Goal: Check status: Check status

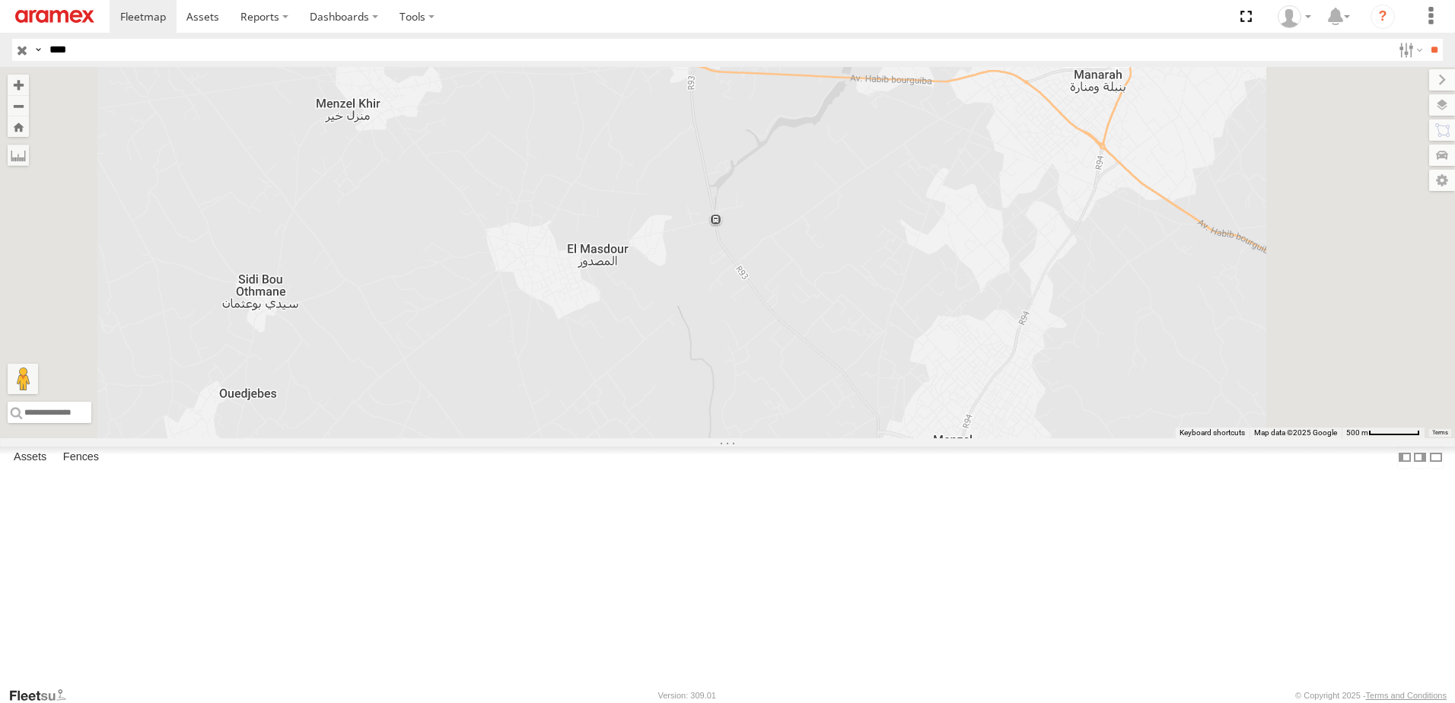
click at [72, 44] on input "****" at bounding box center [717, 50] width 1349 height 22
type input "****"
click at [1426, 39] on input "**" at bounding box center [1435, 50] width 18 height 22
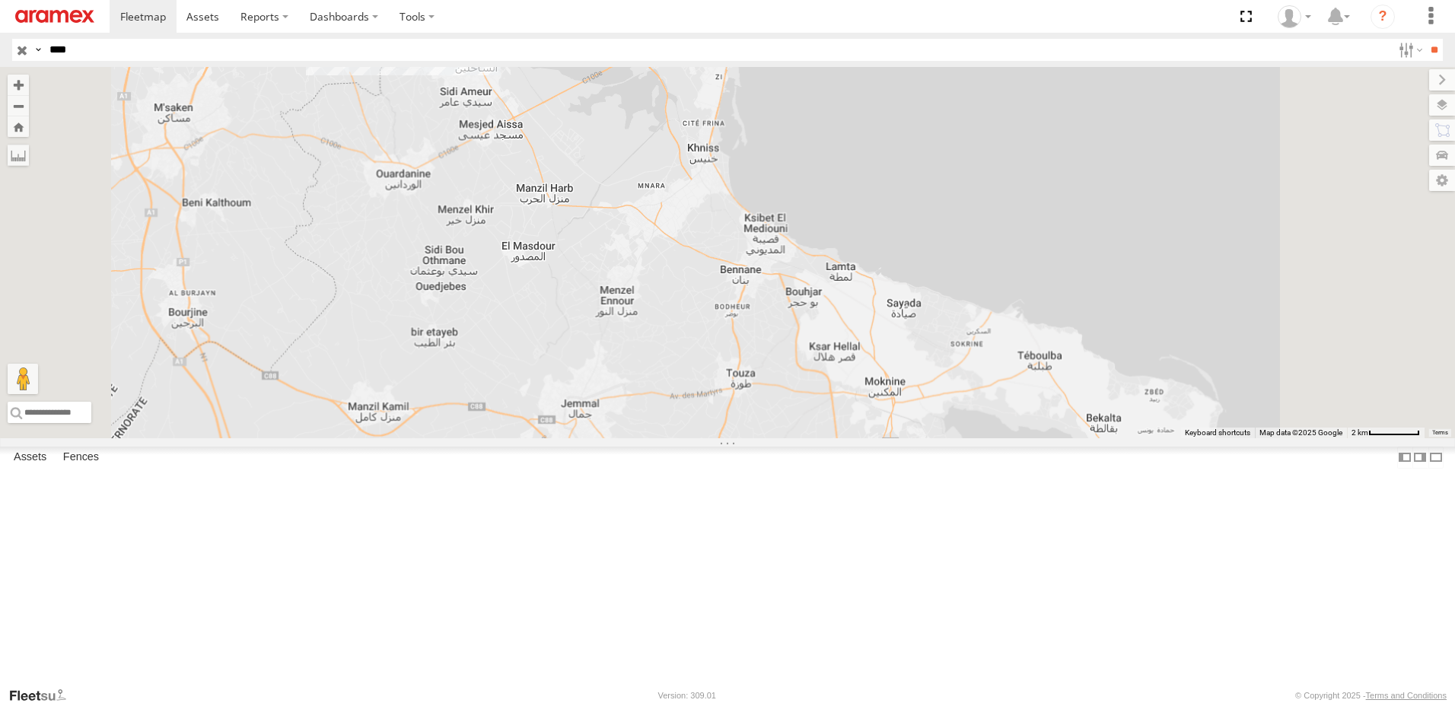
drag, startPoint x: 939, startPoint y: 250, endPoint x: 811, endPoint y: 349, distance: 161.1
click at [811, 349] on div at bounding box center [727, 252] width 1455 height 371
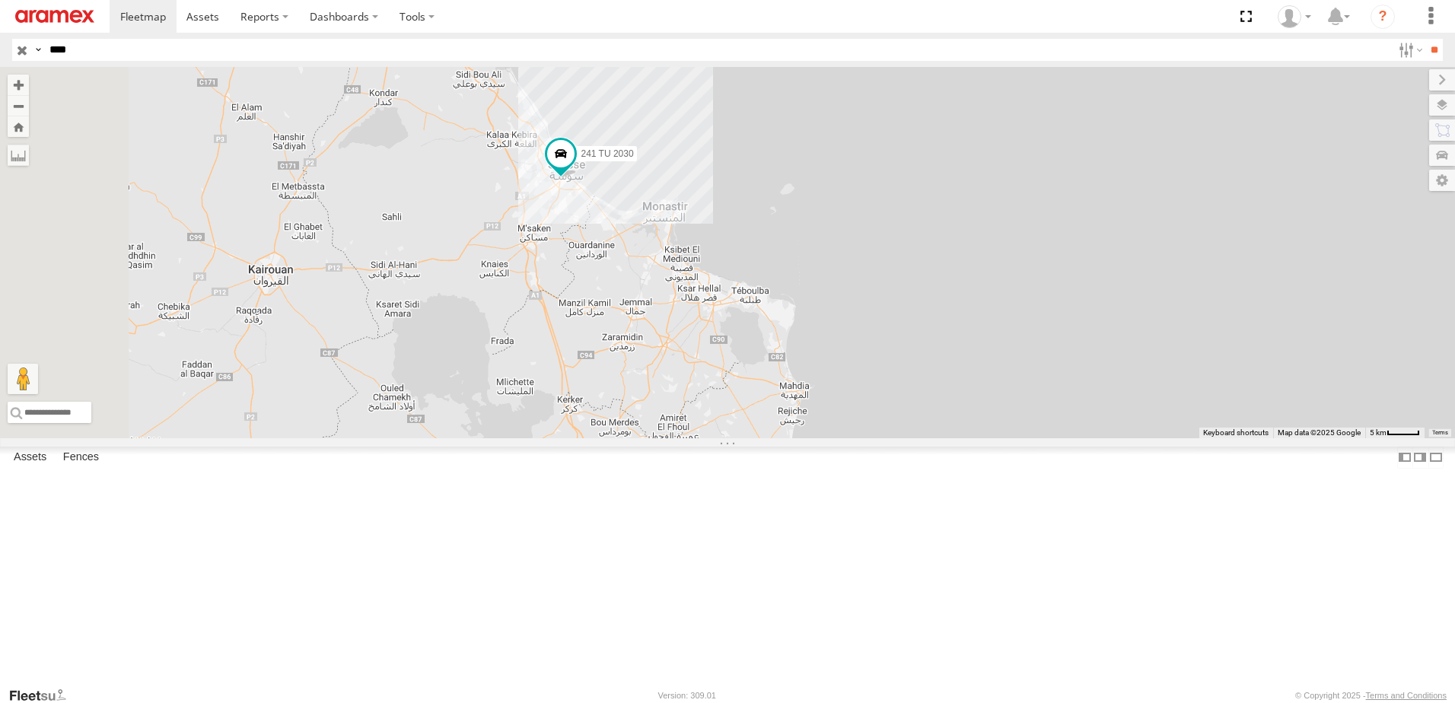
drag, startPoint x: 748, startPoint y: 314, endPoint x: 825, endPoint y: 360, distance: 90.5
click at [825, 360] on div "241 TU 2030" at bounding box center [727, 252] width 1455 height 371
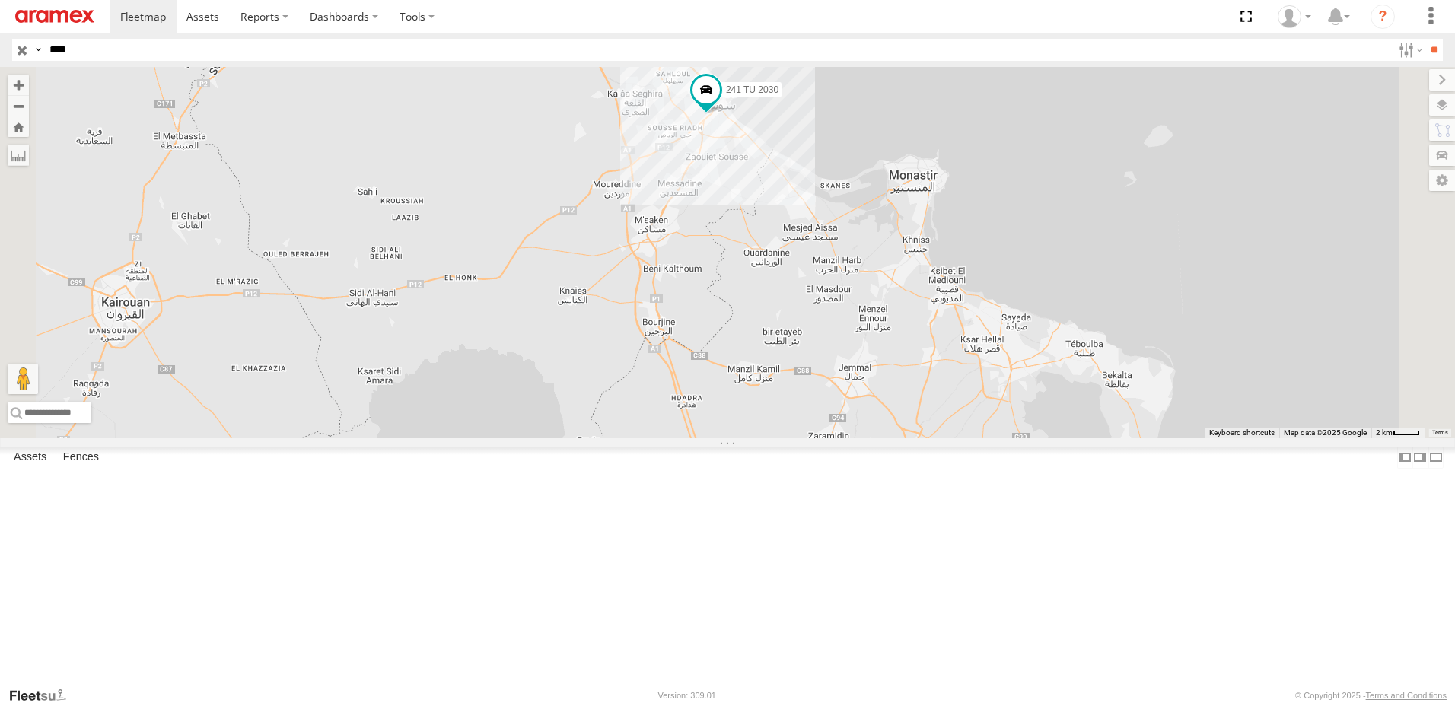
click at [86, 18] on img at bounding box center [54, 16] width 79 height 13
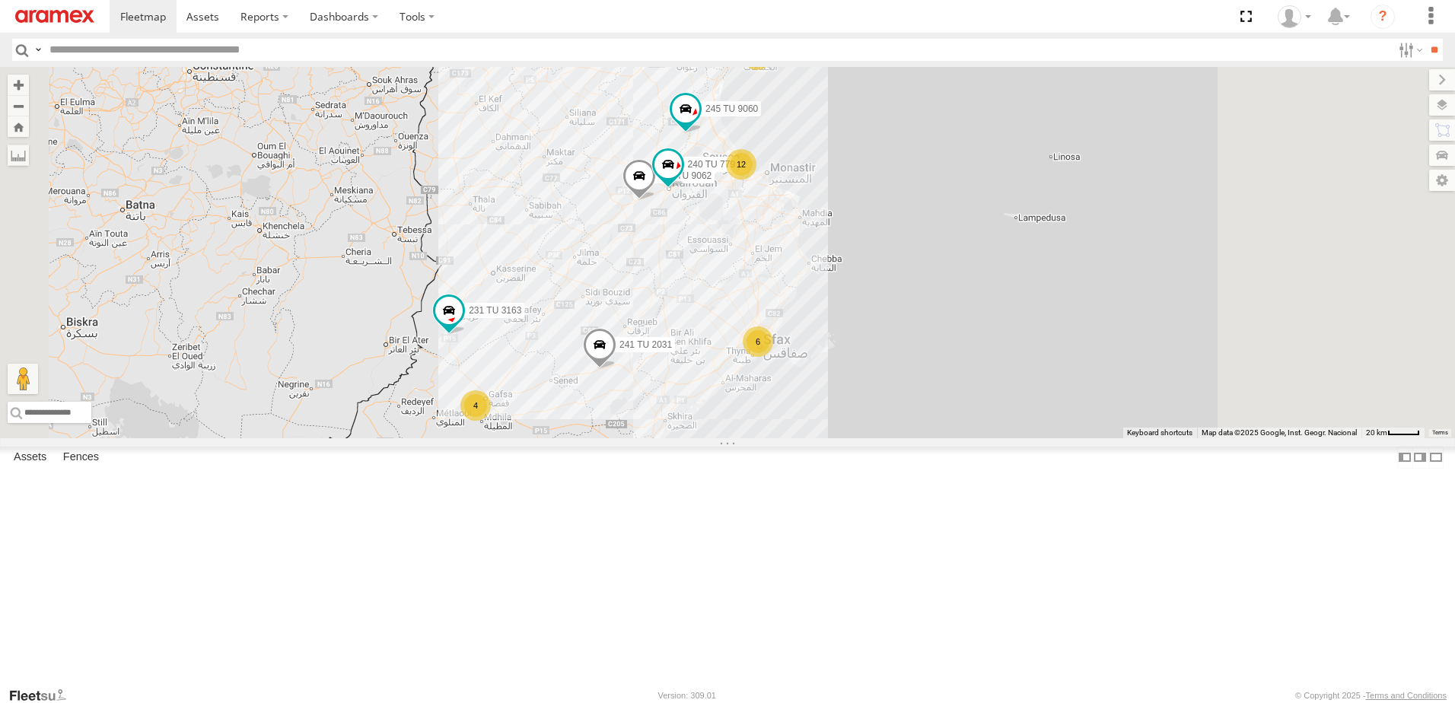
drag, startPoint x: 910, startPoint y: 297, endPoint x: 806, endPoint y: 359, distance: 121.2
click at [806, 359] on div "7 6 12 4 6 2 246 TU 8284 231 TU 3163 2 245 TU 9062 241 TU 2031 245 TU 9060 240 …" at bounding box center [727, 252] width 1455 height 371
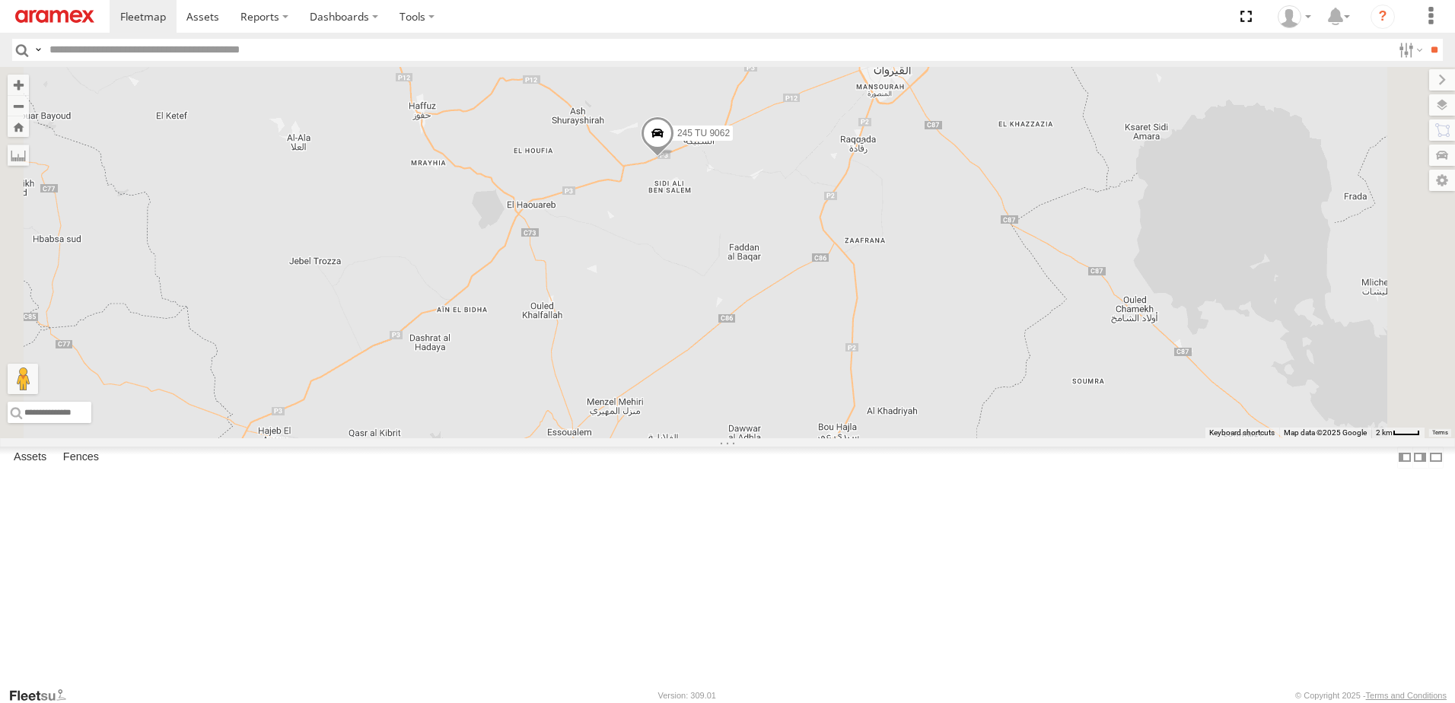
drag, startPoint x: 883, startPoint y: 265, endPoint x: 824, endPoint y: 362, distance: 113.5
click at [824, 362] on div "246 TU 8284 231 TU 3163 245 TU 9062 241 TU 2031 245 TU 9060 240 TU 779 245 TU 9…" at bounding box center [727, 252] width 1455 height 371
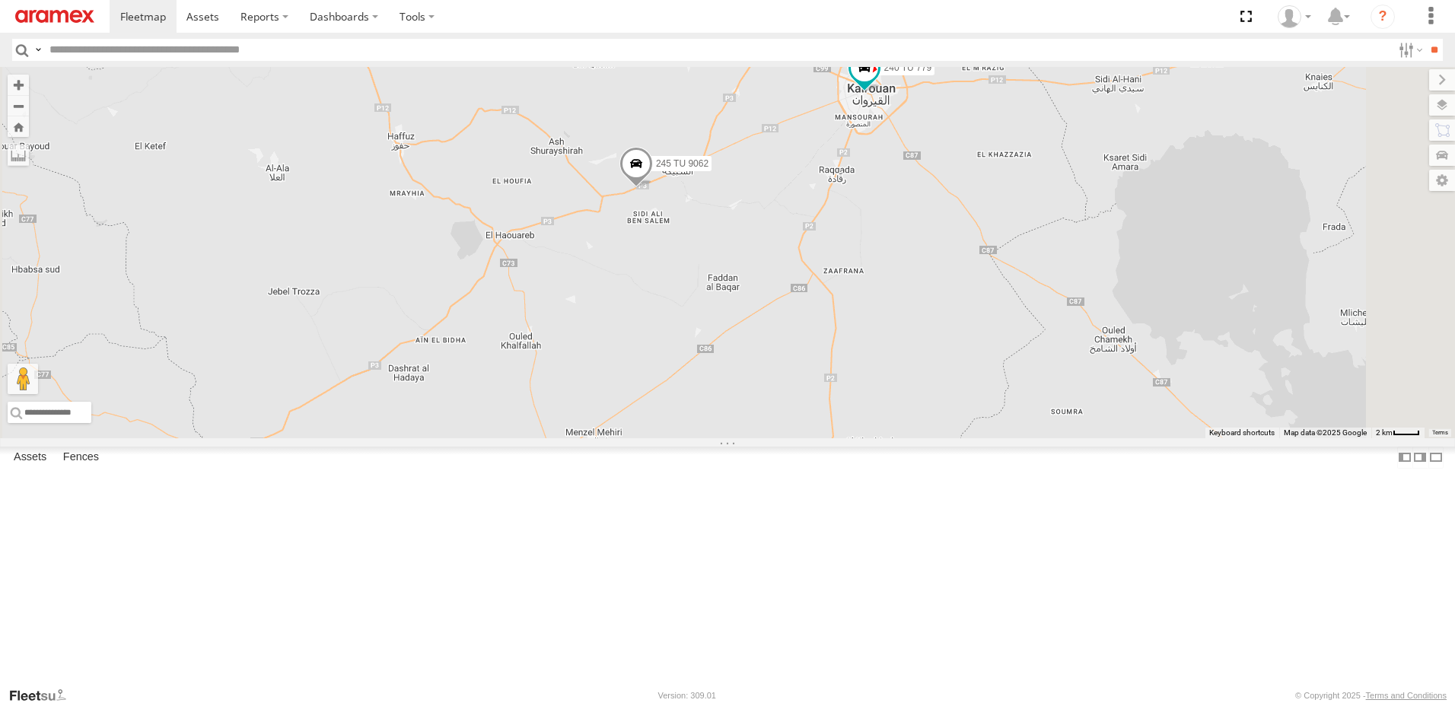
click at [653, 188] on span at bounding box center [636, 167] width 33 height 41
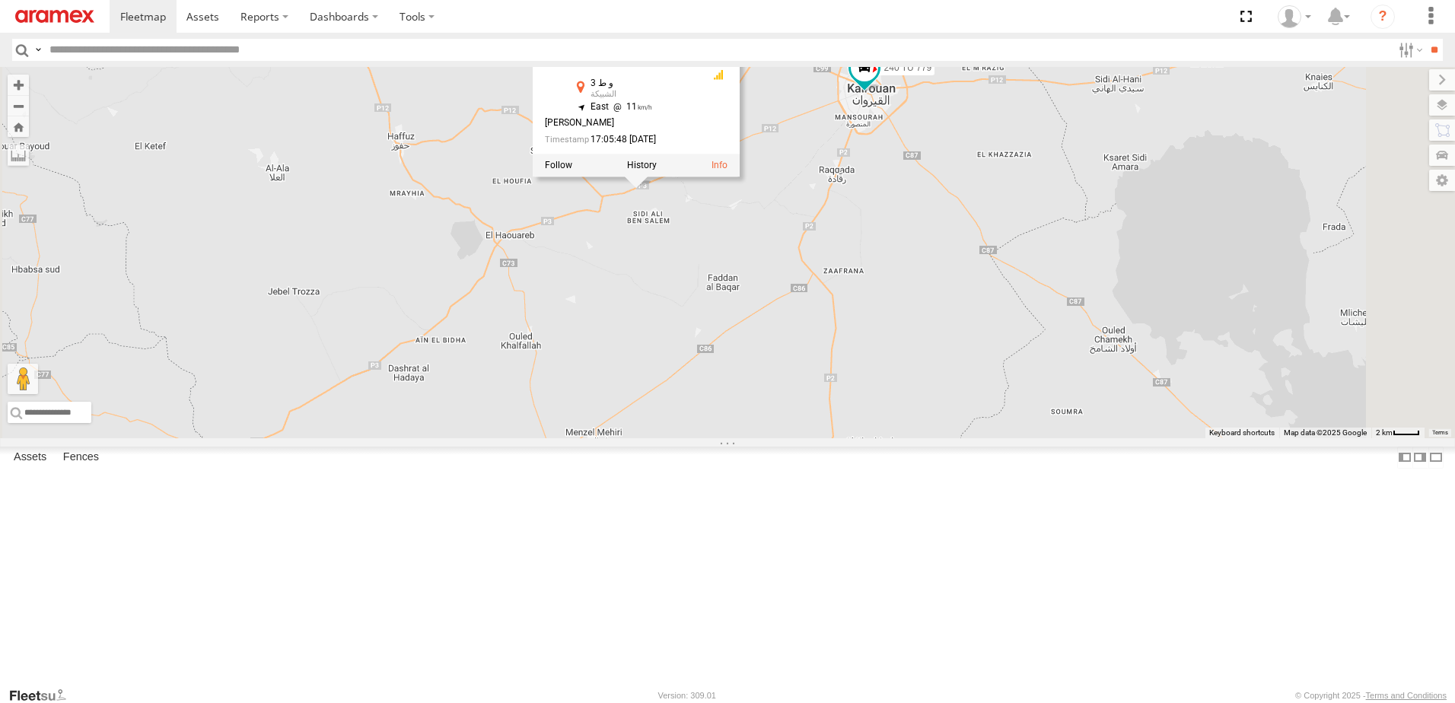
click at [825, 361] on div "246 TU 8284 231 TU 3163 245 TU 9062 241 TU 2031 245 TU 9060 240 TU 779 245 TU 9…" at bounding box center [727, 252] width 1455 height 371
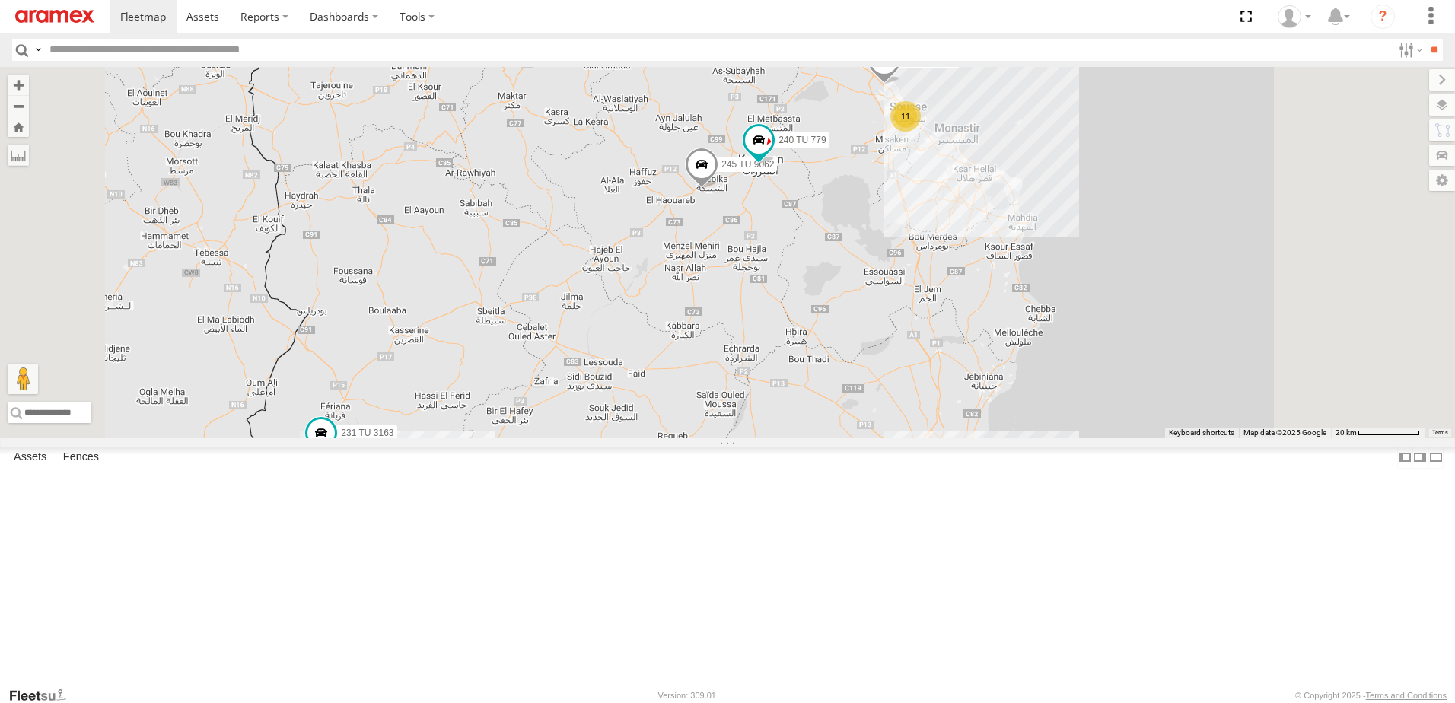
click at [808, 44] on span at bounding box center [794, 30] width 27 height 27
click at [837, 202] on div "246 TU 8284 231 TU 3163 245 TU 9062 241 TU 2031 245 TU 9060 240 TU 779 245 TU 9…" at bounding box center [727, 252] width 1455 height 371
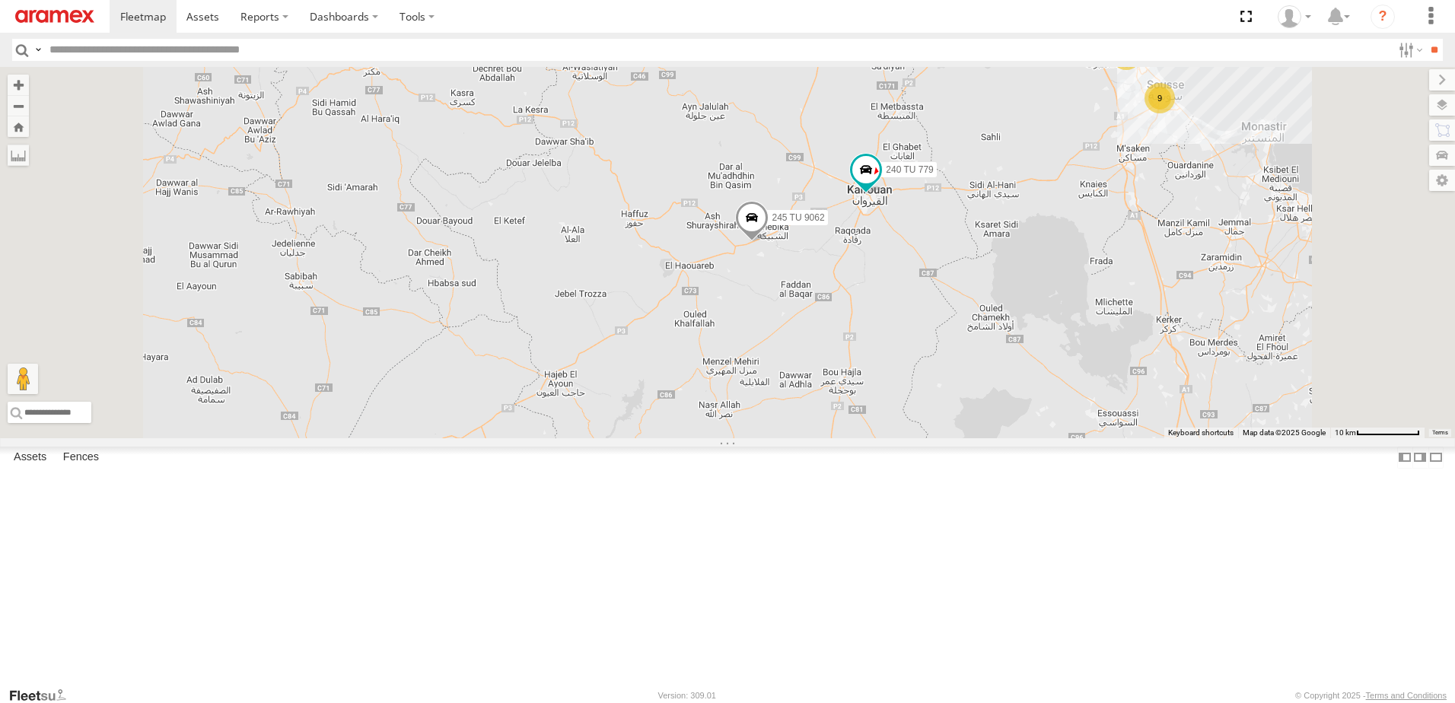
click at [769, 242] on span at bounding box center [751, 221] width 33 height 41
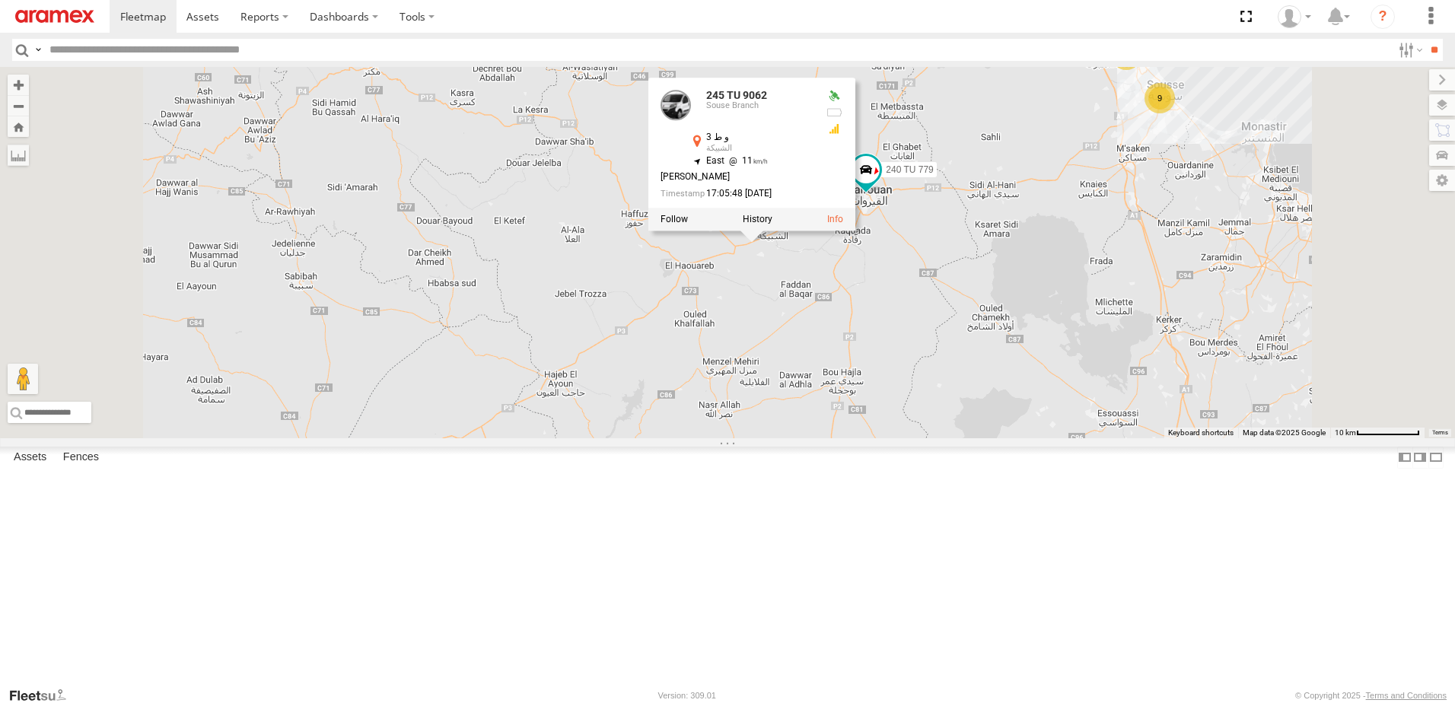
drag, startPoint x: 774, startPoint y: 405, endPoint x: 911, endPoint y: 389, distance: 138.0
click at [775, 405] on div "246 TU 8284 231 TU 3163 245 TU 9062 241 TU 2031 245 TU 9060 240 TU 779 245 TU 9…" at bounding box center [727, 252] width 1455 height 371
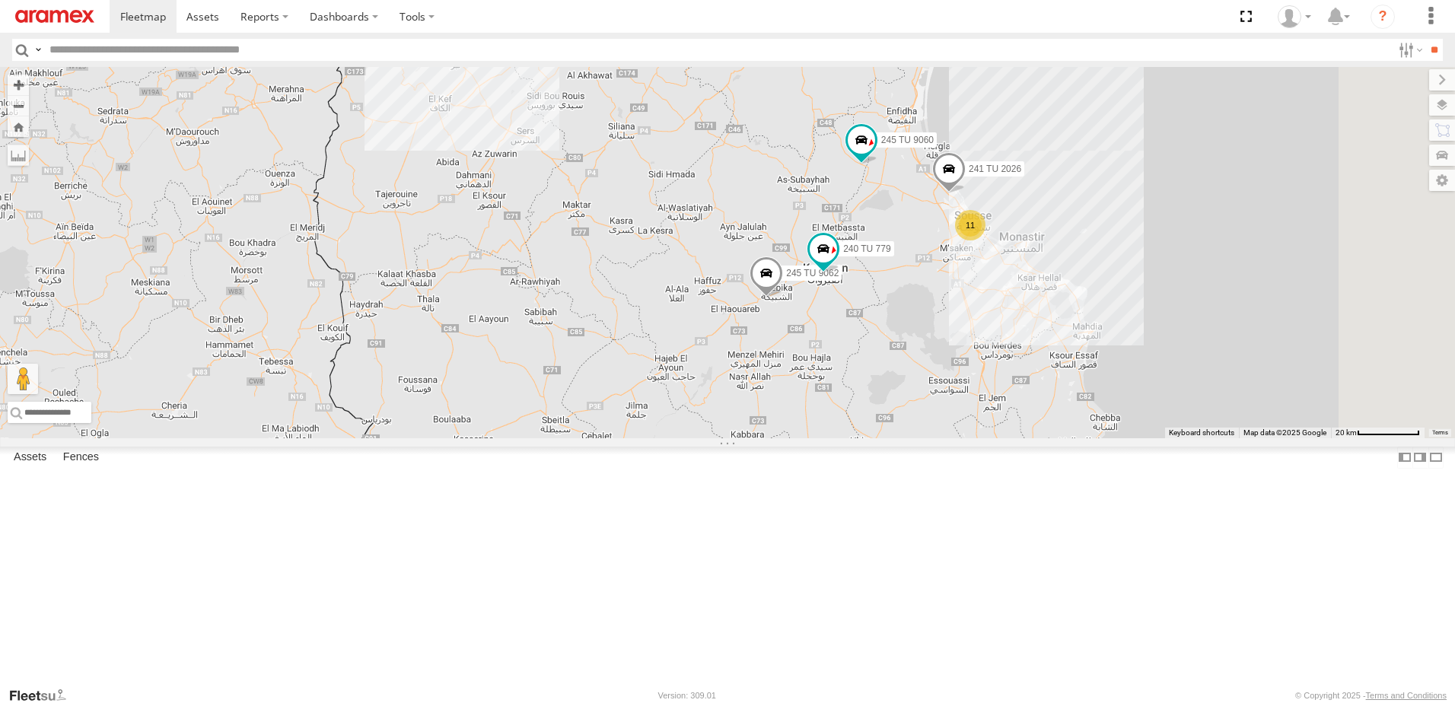
drag, startPoint x: 1099, startPoint y: 193, endPoint x: 1002, endPoint y: 338, distance: 175.0
click at [1002, 338] on div "246 TU 8284 231 TU 3163 245 TU 9062 241 TU 2031 245 TU 9060 240 TU 779 245 TU 9…" at bounding box center [727, 252] width 1455 height 371
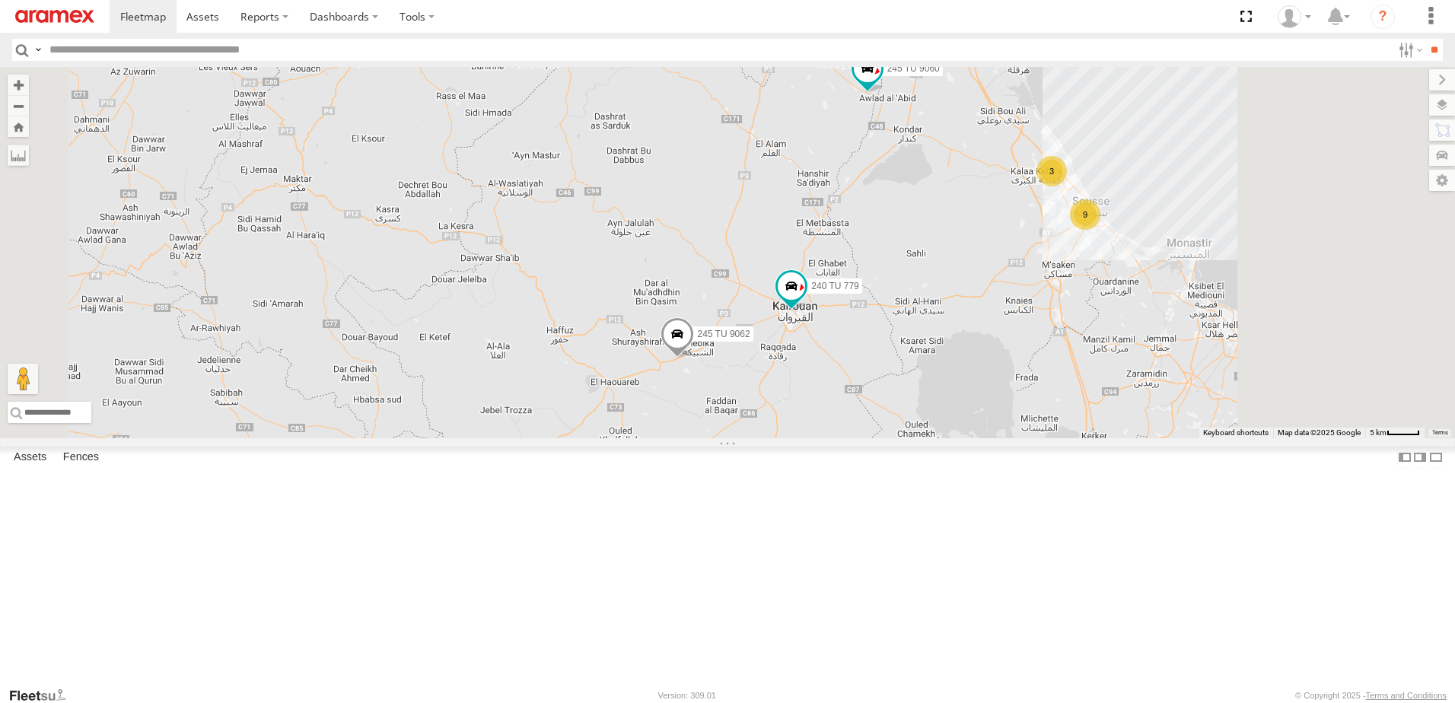
drag, startPoint x: 1205, startPoint y: 352, endPoint x: 1035, endPoint y: 389, distance: 173.6
click at [1035, 389] on div "246 TU 8284 231 TU 3163 245 TU 9062 241 TU 2031 245 TU 9060 240 TU 779 245 TU 9…" at bounding box center [727, 252] width 1455 height 371
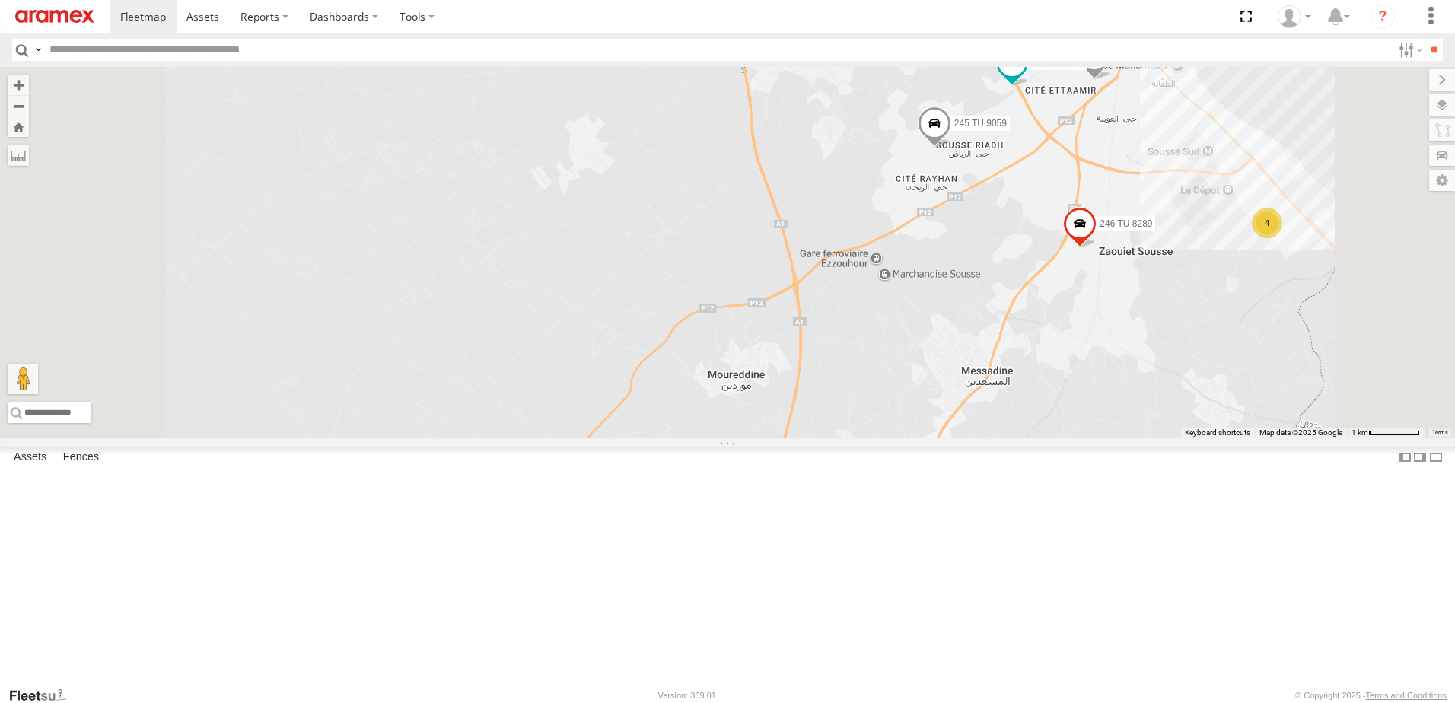
click at [952, 148] on span at bounding box center [934, 127] width 33 height 41
click at [1035, 304] on div "246 TU 8284 231 TU 3163 245 TU 9062 241 TU 2031 245 TU 9060 240 TU 779 245 TU 9…" at bounding box center [727, 252] width 1455 height 371
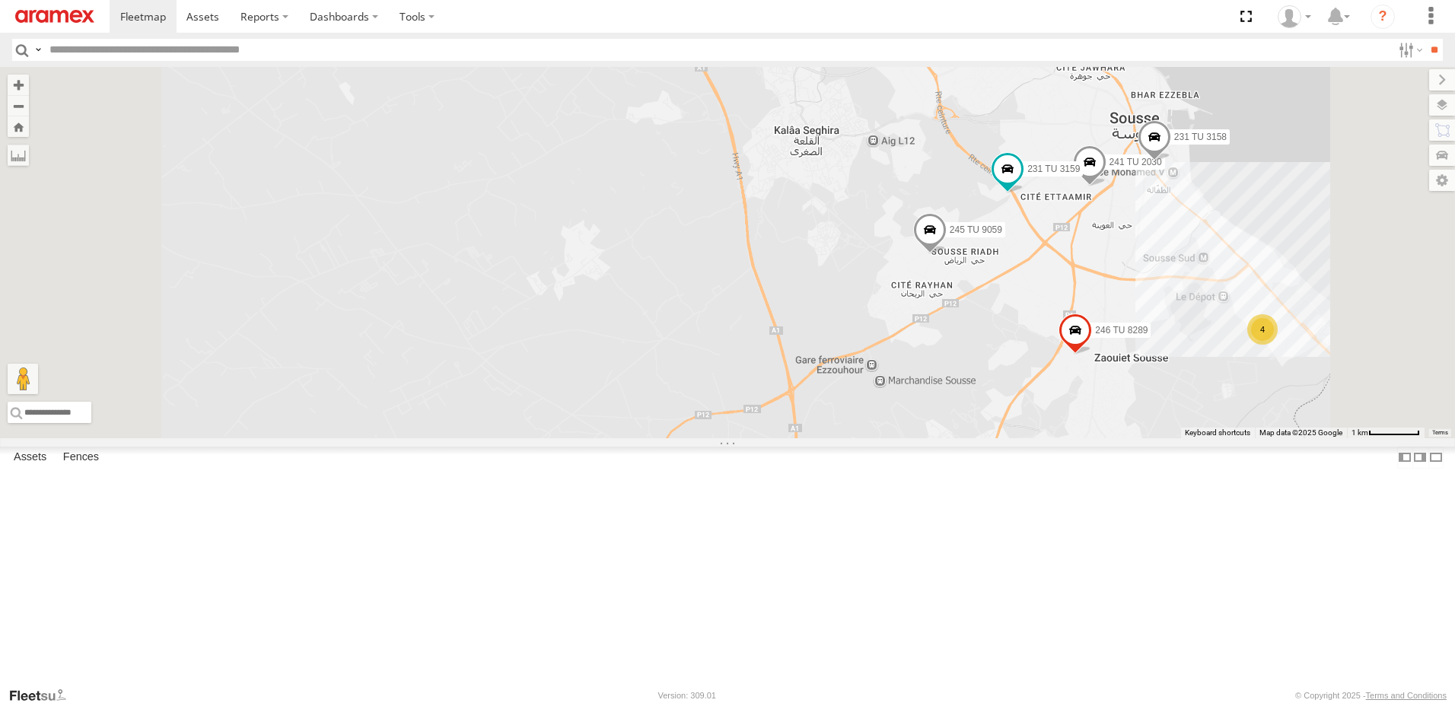
drag, startPoint x: 1054, startPoint y: 234, endPoint x: 1052, endPoint y: 393, distance: 159.1
click at [1052, 393] on div "246 TU 8284 231 TU 3163 245 TU 9062 241 TU 2031 245 TU 9060 240 TU 779 245 TU 9…" at bounding box center [727, 252] width 1455 height 371
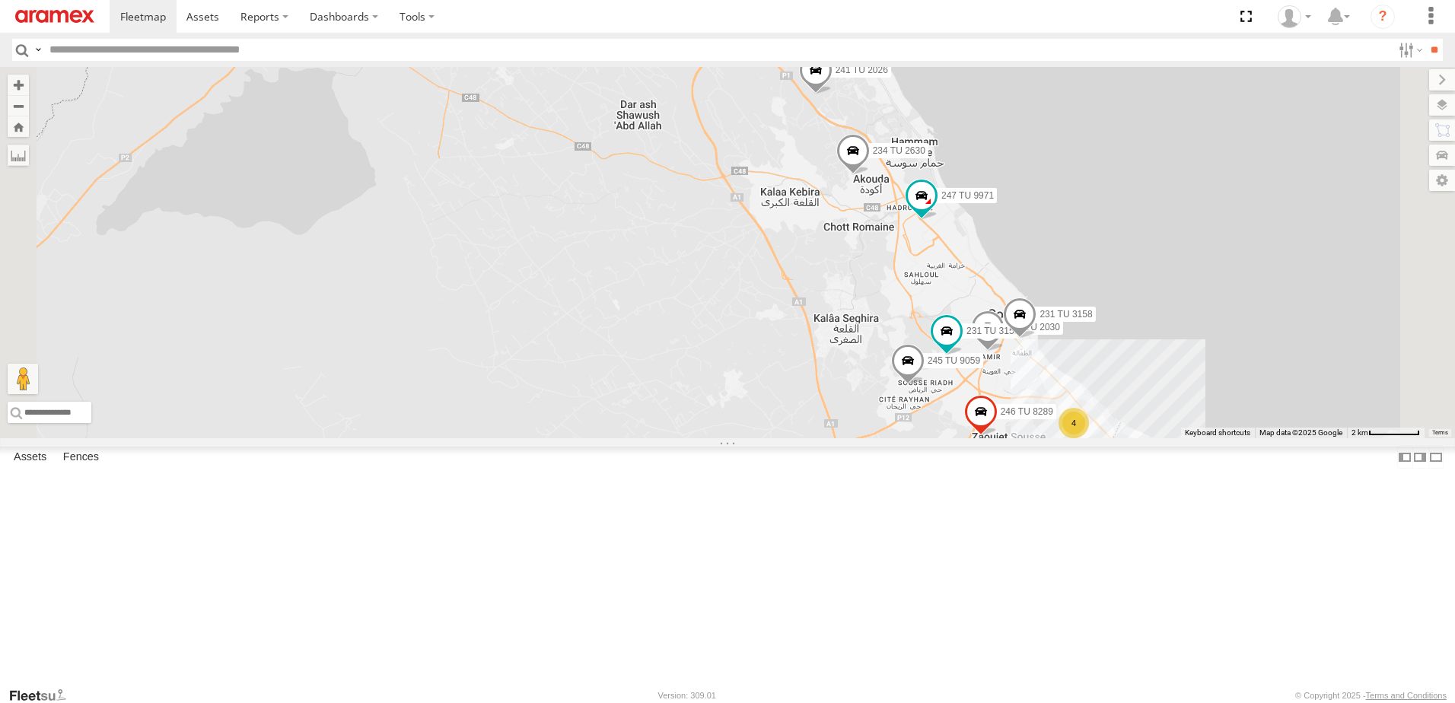
drag, startPoint x: 1051, startPoint y: 192, endPoint x: 1017, endPoint y: 363, distance: 174.5
click at [1017, 363] on div "246 TU 8284 231 TU 3163 245 TU 9062 241 TU 2031 245 TU 9060 240 TU 779 245 TU 9…" at bounding box center [727, 252] width 1455 height 371
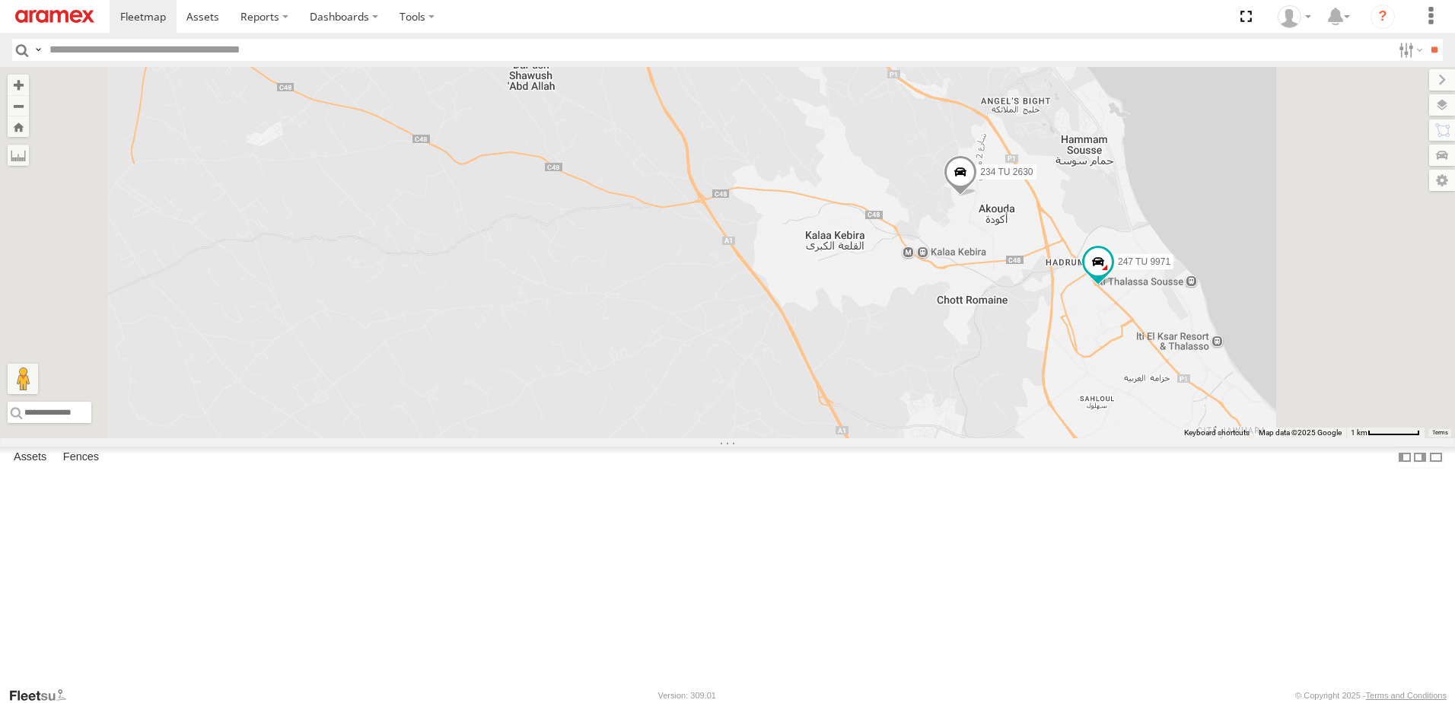
click at [977, 197] on span at bounding box center [960, 176] width 33 height 41
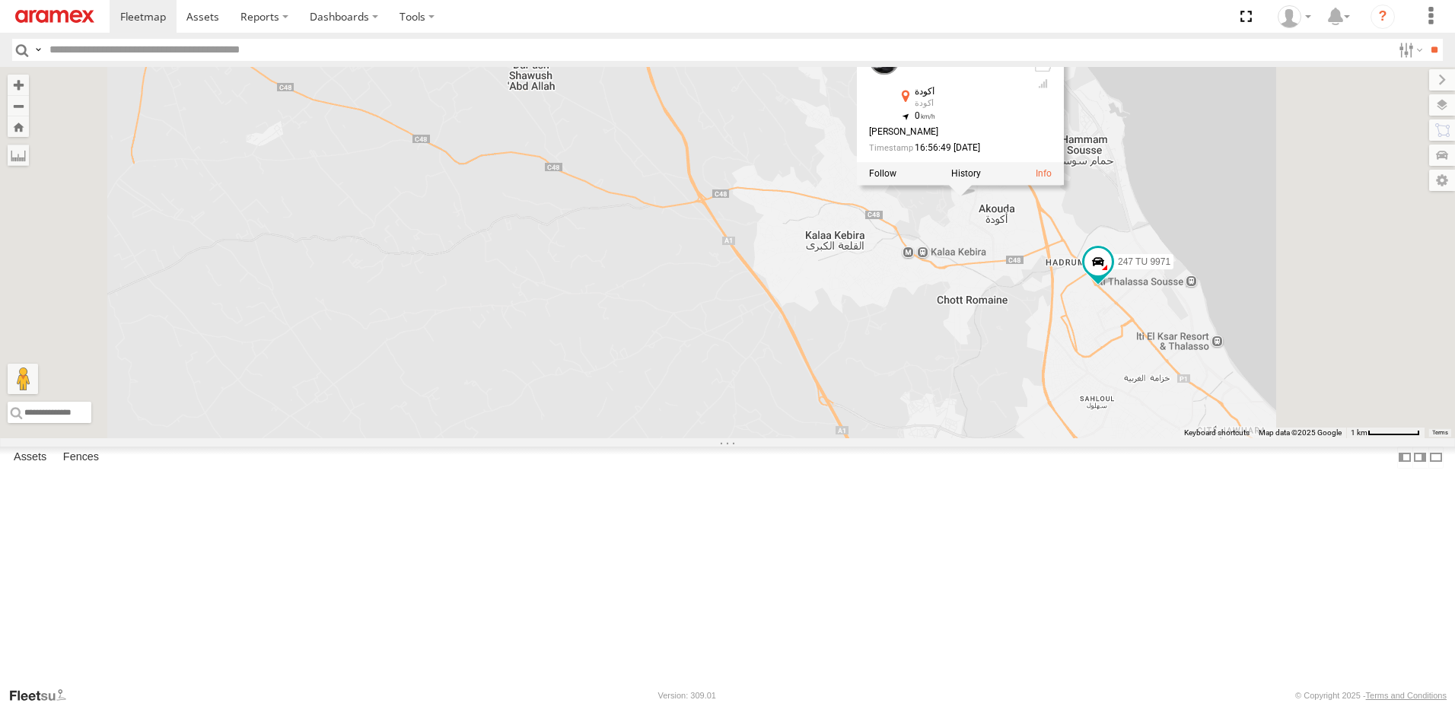
click at [1006, 371] on div "246 TU 8284 231 TU 3163 245 TU 9062 241 TU 2031 245 TU 9060 240 TU 779 245 TU 9…" at bounding box center [727, 252] width 1455 height 371
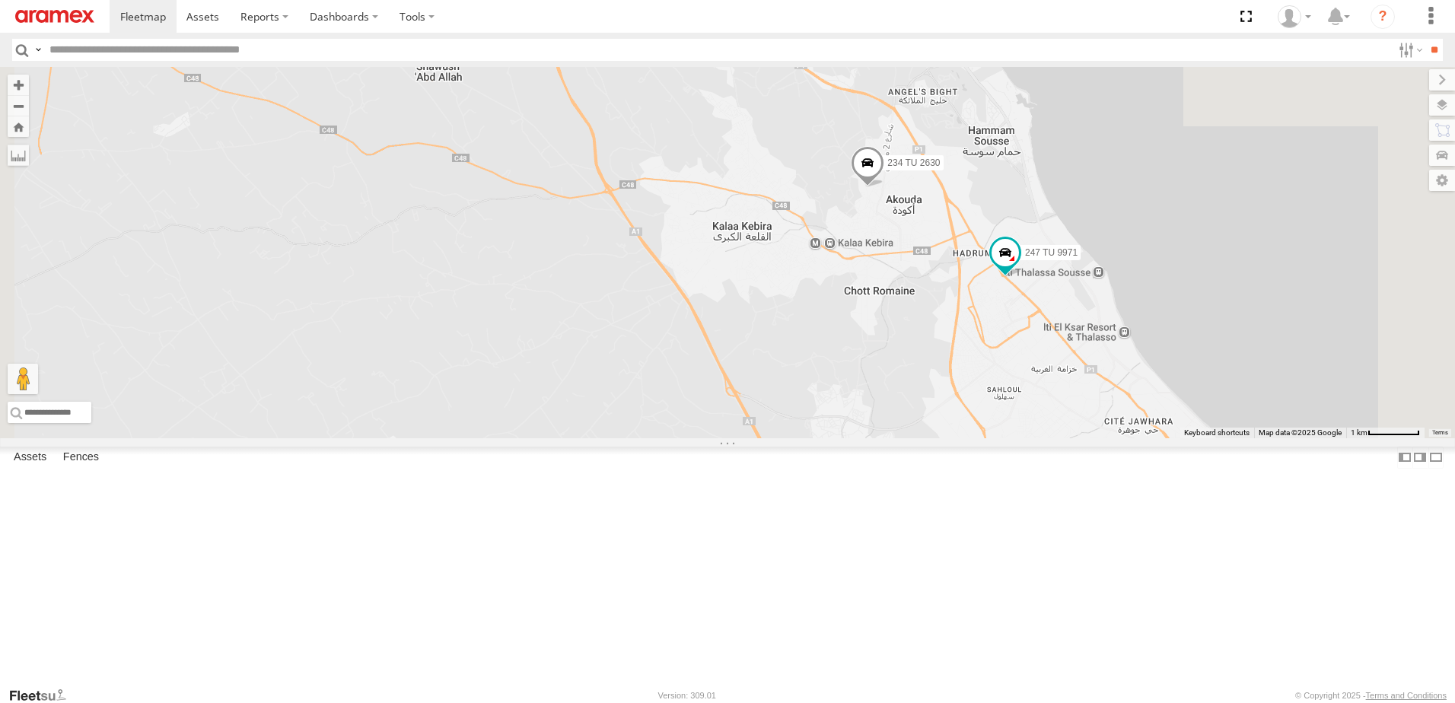
drag, startPoint x: 1130, startPoint y: 410, endPoint x: 1022, endPoint y: 378, distance: 112.9
click at [1022, 378] on div "246 TU 8284 231 TU 3163 245 TU 9062 241 TU 2031 245 TU 9060 240 TU 779 245 TU 9…" at bounding box center [727, 252] width 1455 height 371
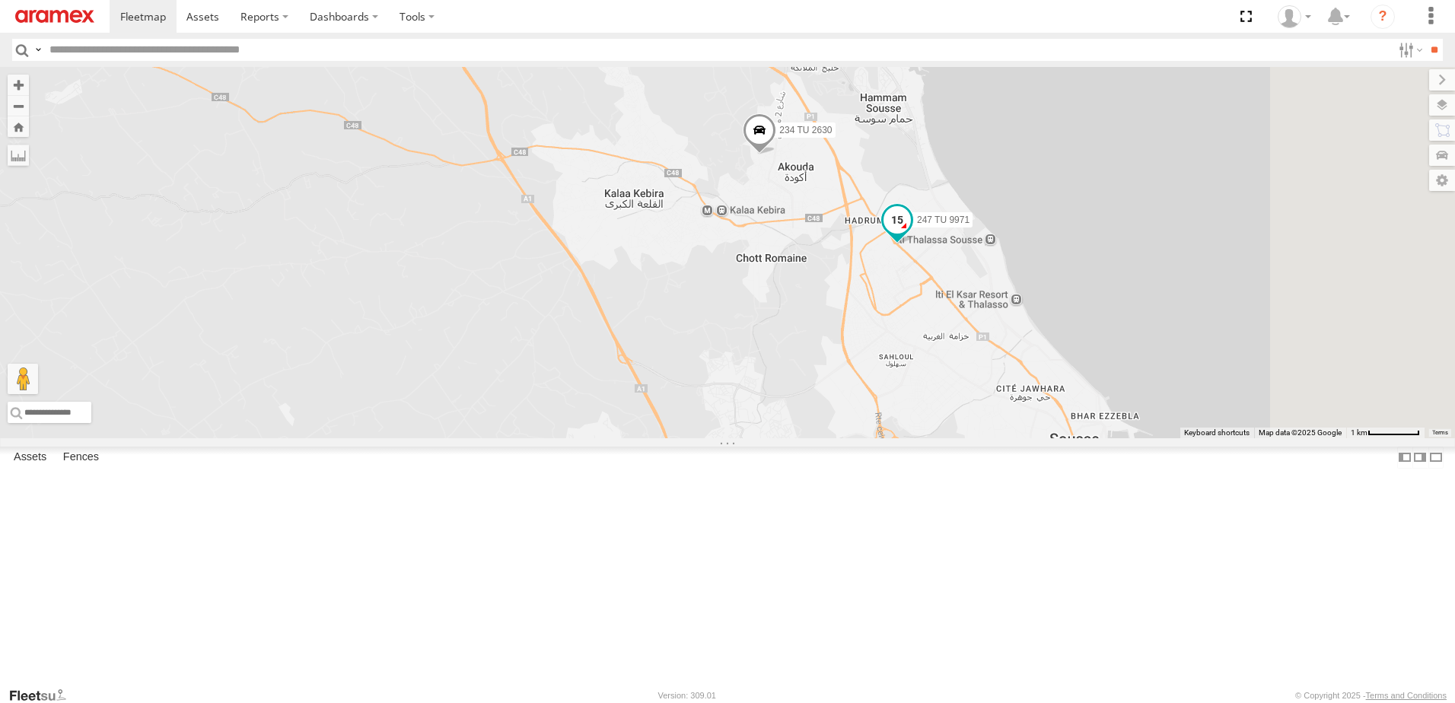
click at [911, 234] on span at bounding box center [897, 219] width 27 height 27
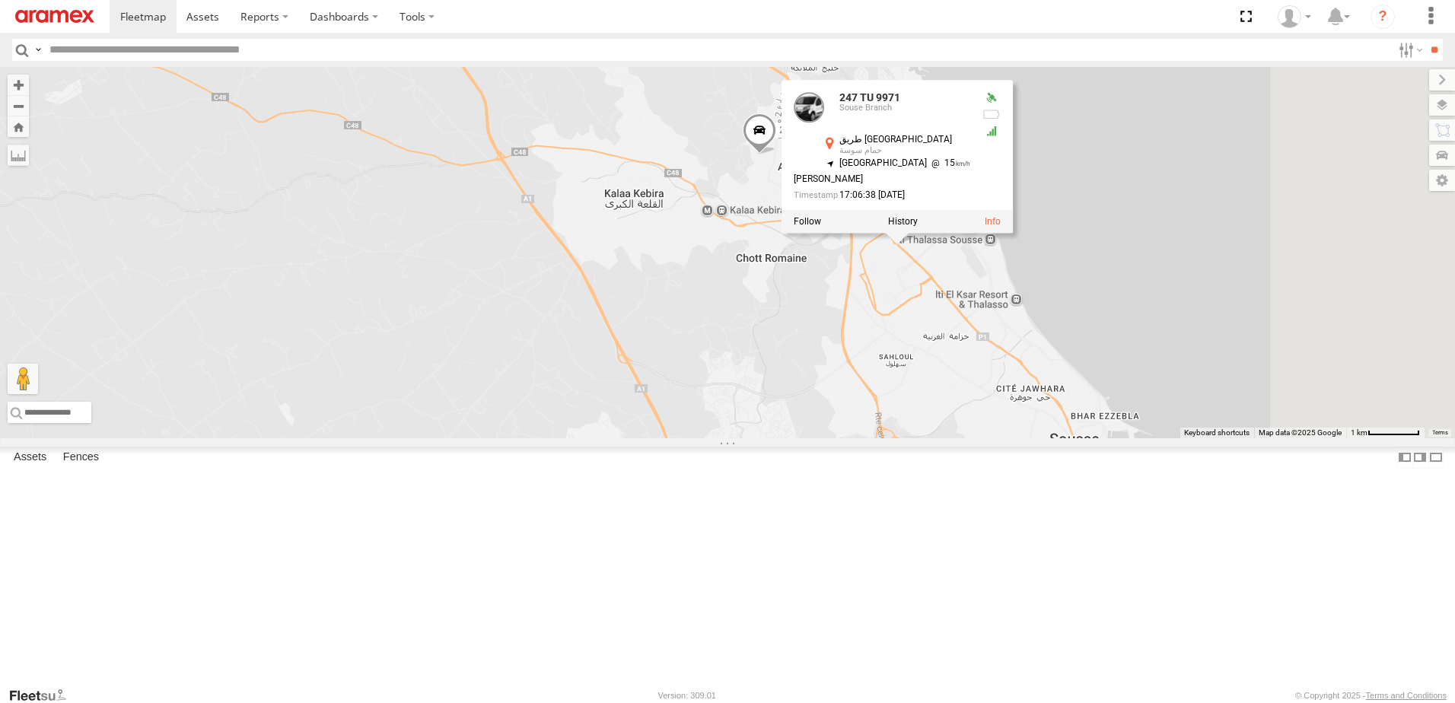
click at [992, 397] on div "246 TU 8284 231 TU 3163 245 TU 9062 241 TU 2031 245 TU 9060 240 TU 779 245 TU 9…" at bounding box center [727, 252] width 1455 height 371
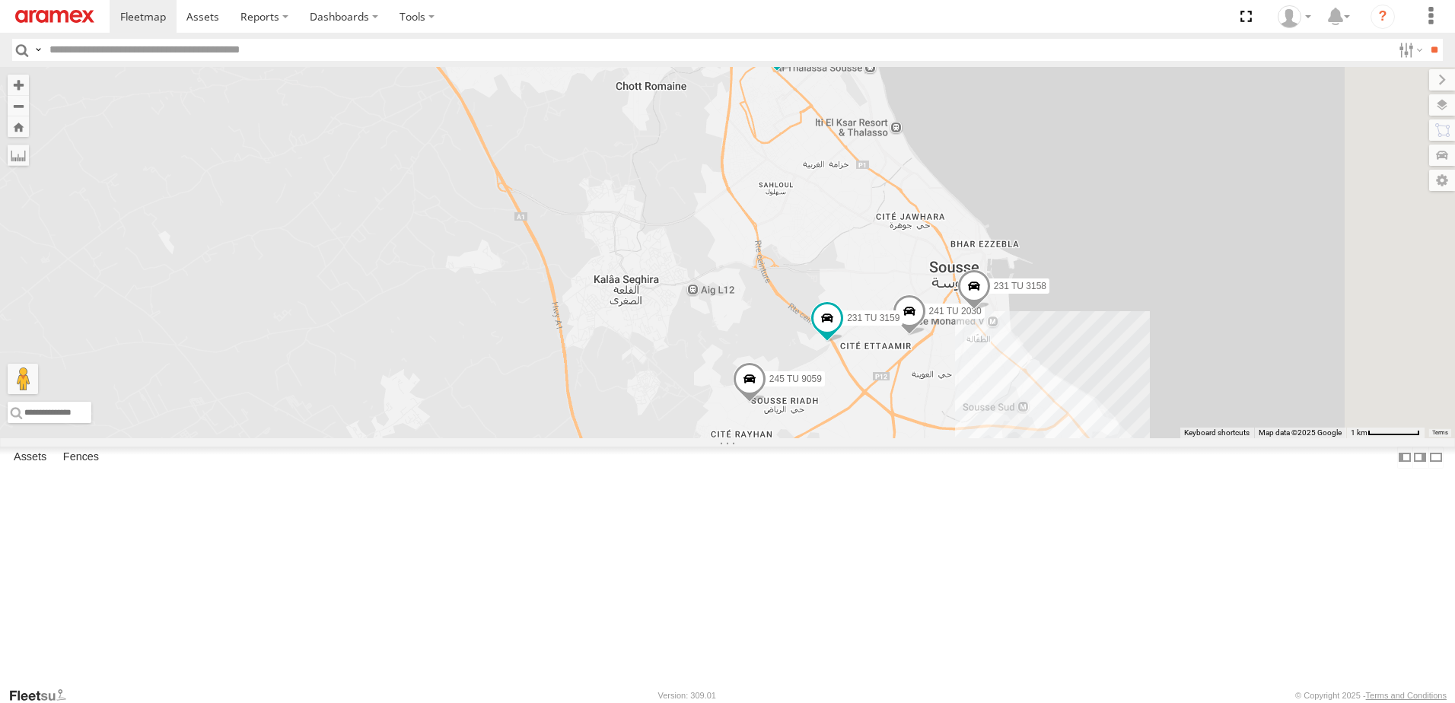
drag, startPoint x: 990, startPoint y: 526, endPoint x: 856, endPoint y: 331, distance: 236.1
click at [856, 331] on div "246 TU 8284 231 TU 3163 245 TU 9062 241 TU 2031 245 TU 9060 240 TU 779 245 TU 9…" at bounding box center [727, 252] width 1455 height 371
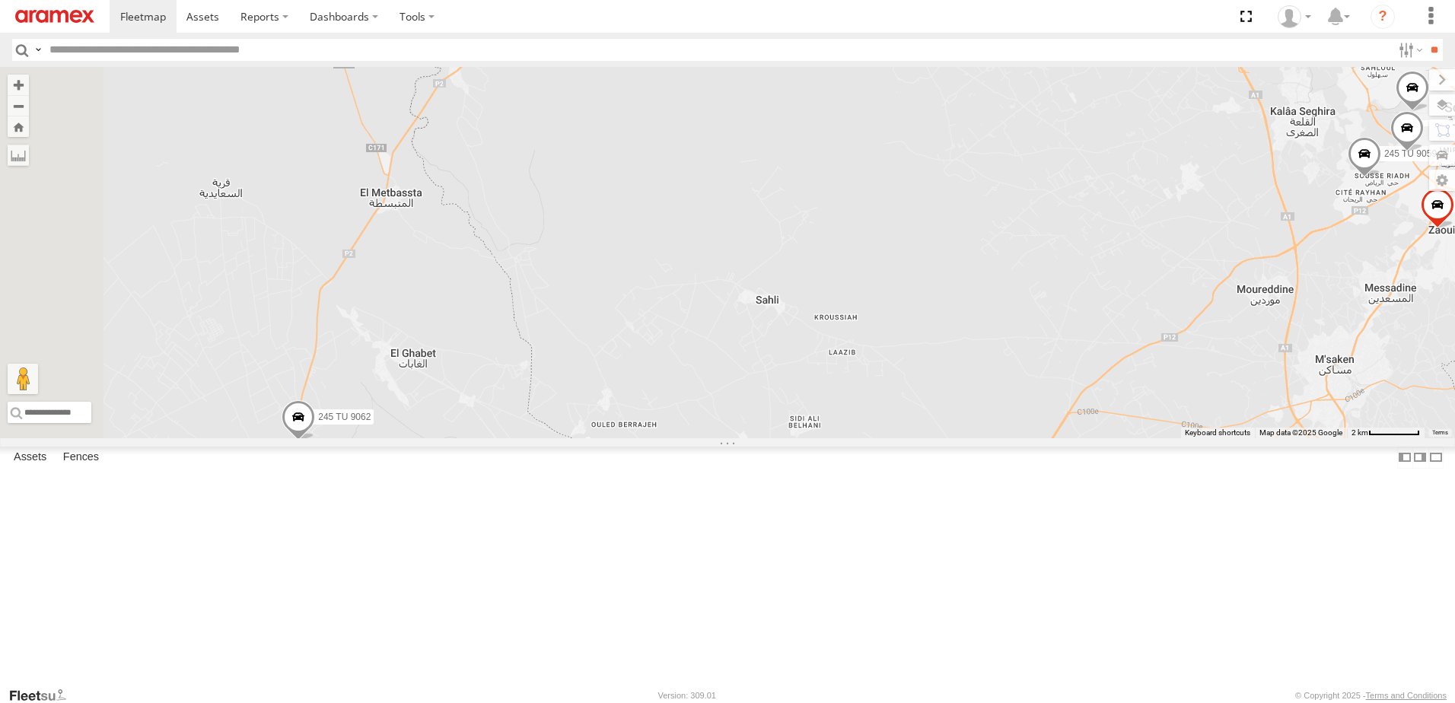
drag, startPoint x: 636, startPoint y: 410, endPoint x: 665, endPoint y: 401, distance: 30.1
click at [665, 401] on div "234 TU 2630 241 TU 2026 245 TU 9062 245 TU 9060 240 TU 779 246 TU 8289 245 TU 9…" at bounding box center [727, 252] width 1455 height 371
click at [320, 442] on span at bounding box center [303, 420] width 33 height 41
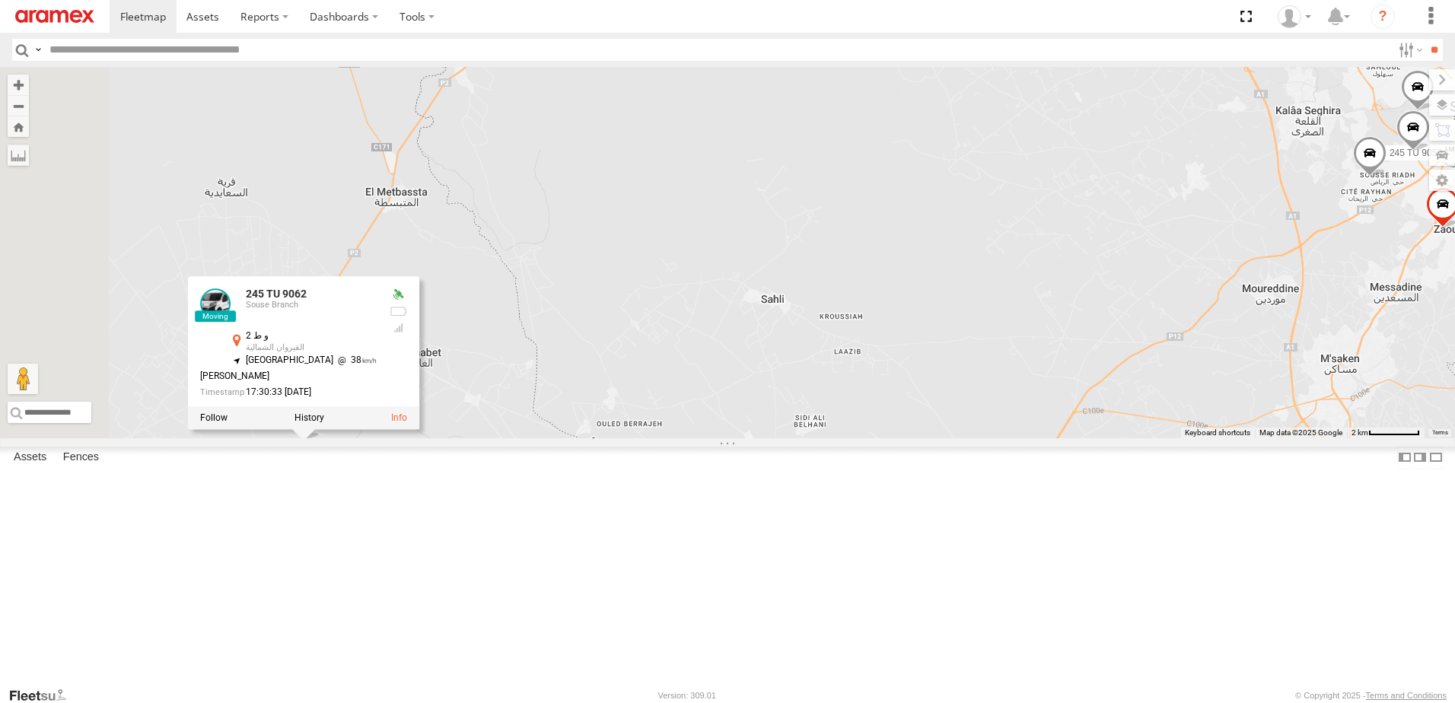
click at [707, 371] on div "234 TU 2630 241 TU 2026 245 TU 9062 245 TU 9060 240 TU 779 246 TU 8289 245 TU 9…" at bounding box center [727, 252] width 1455 height 371
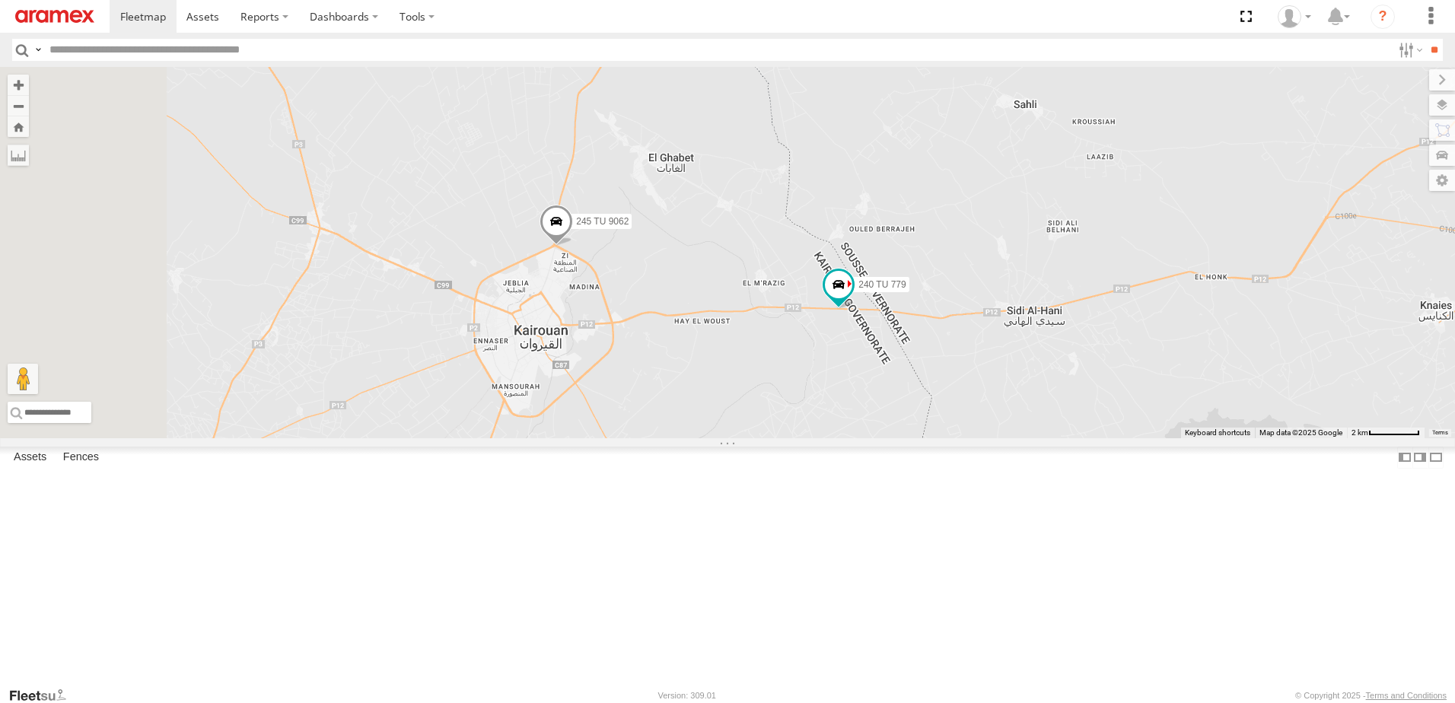
drag, startPoint x: 723, startPoint y: 508, endPoint x: 955, endPoint y: 322, distance: 297.3
click at [955, 322] on div "234 TU 2630 241 TU 2026 245 TU 9062 245 TU 9060 240 TU 779 246 TU 8289 245 TU 9…" at bounding box center [727, 252] width 1455 height 371
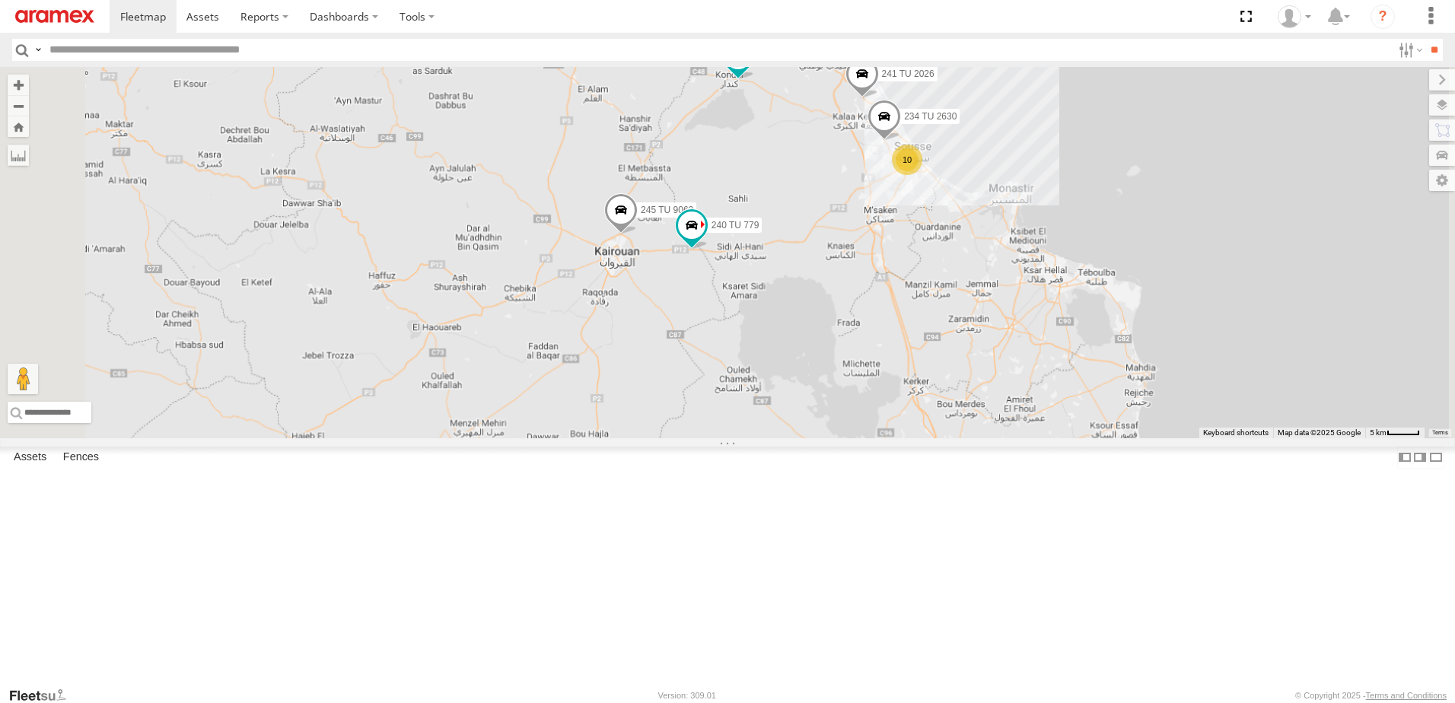
drag, startPoint x: 685, startPoint y: 549, endPoint x: 723, endPoint y: 403, distance: 150.3
click at [723, 403] on div "234 TU 2630 241 TU 2026 245 TU 9062 245 TU 9060 240 TU 779 10" at bounding box center [727, 252] width 1455 height 371
